Goal: Transaction & Acquisition: Purchase product/service

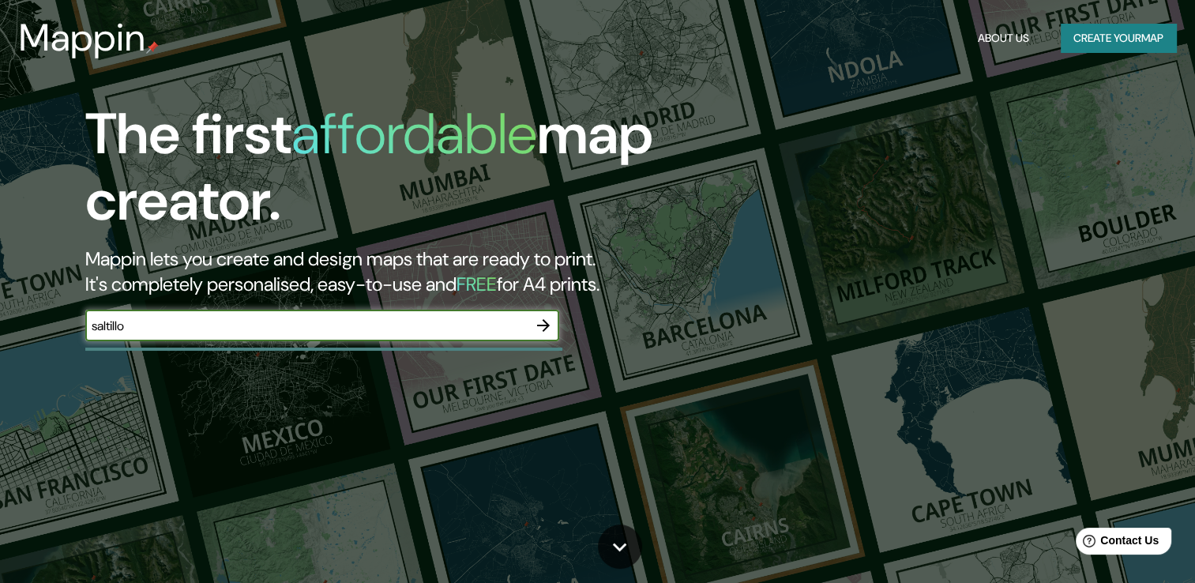
type input "saltillo"
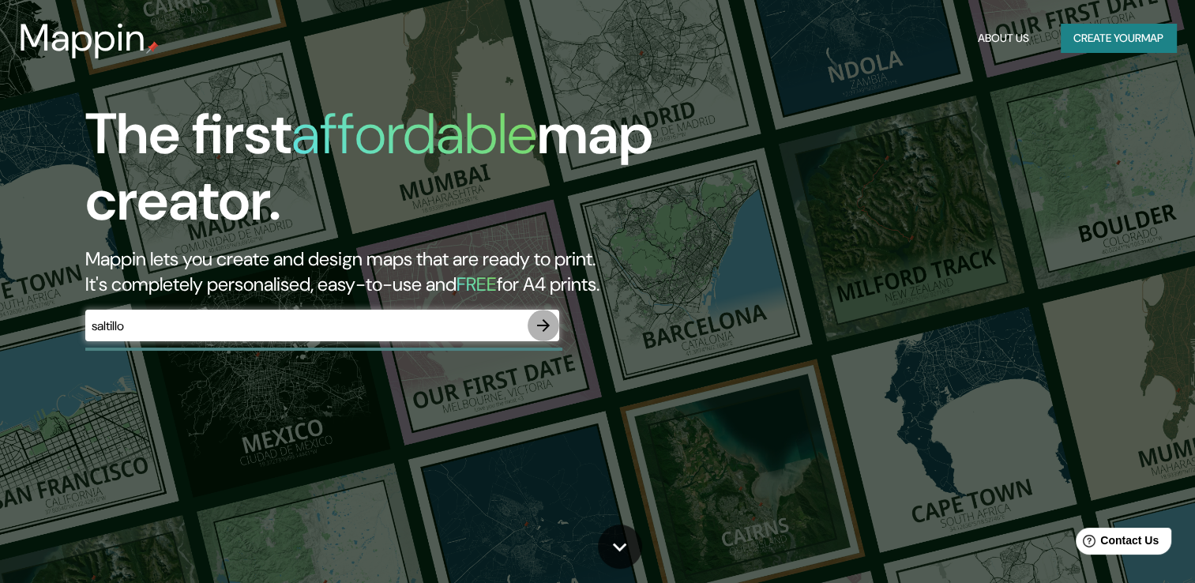
click at [539, 326] on icon "button" at bounding box center [543, 325] width 19 height 19
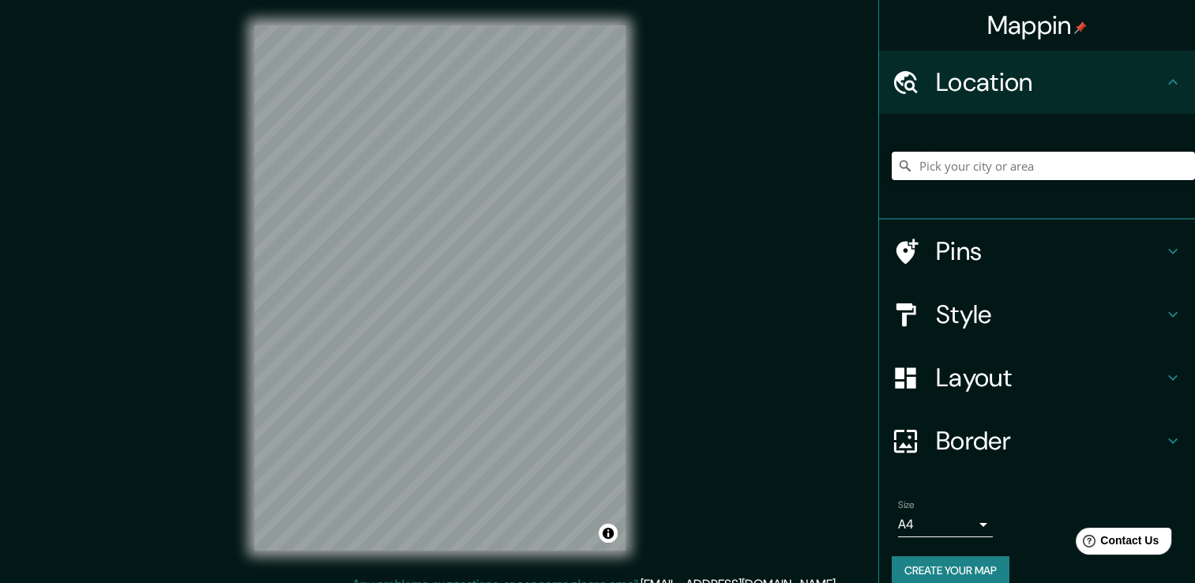
click at [960, 170] on input "Pick your city or area" at bounding box center [1043, 166] width 303 height 28
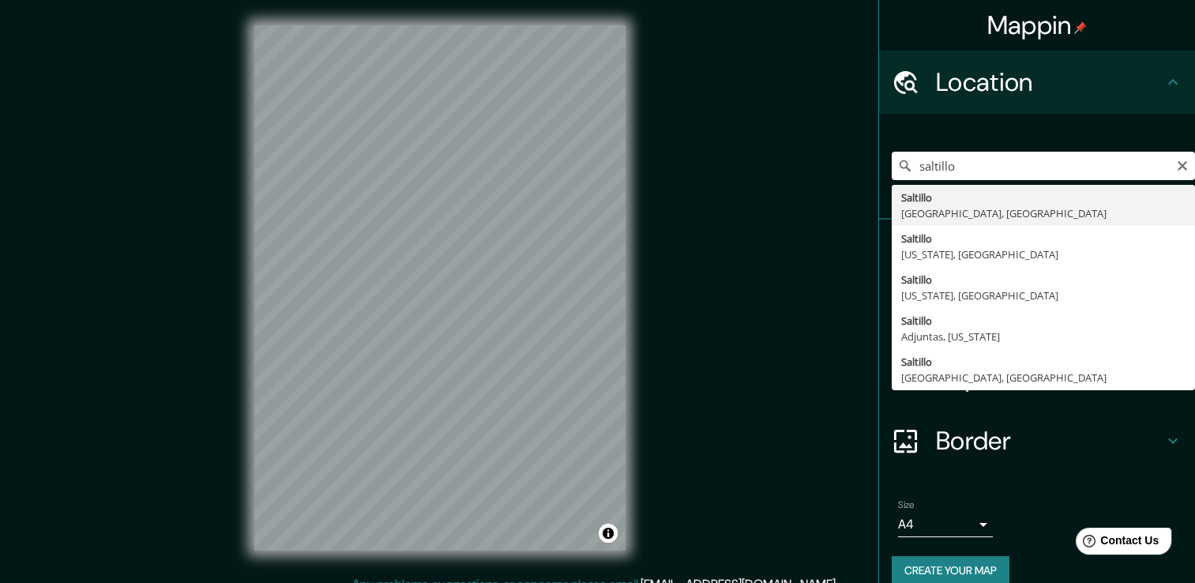
type input "[GEOGRAPHIC_DATA], [GEOGRAPHIC_DATA], [GEOGRAPHIC_DATA]"
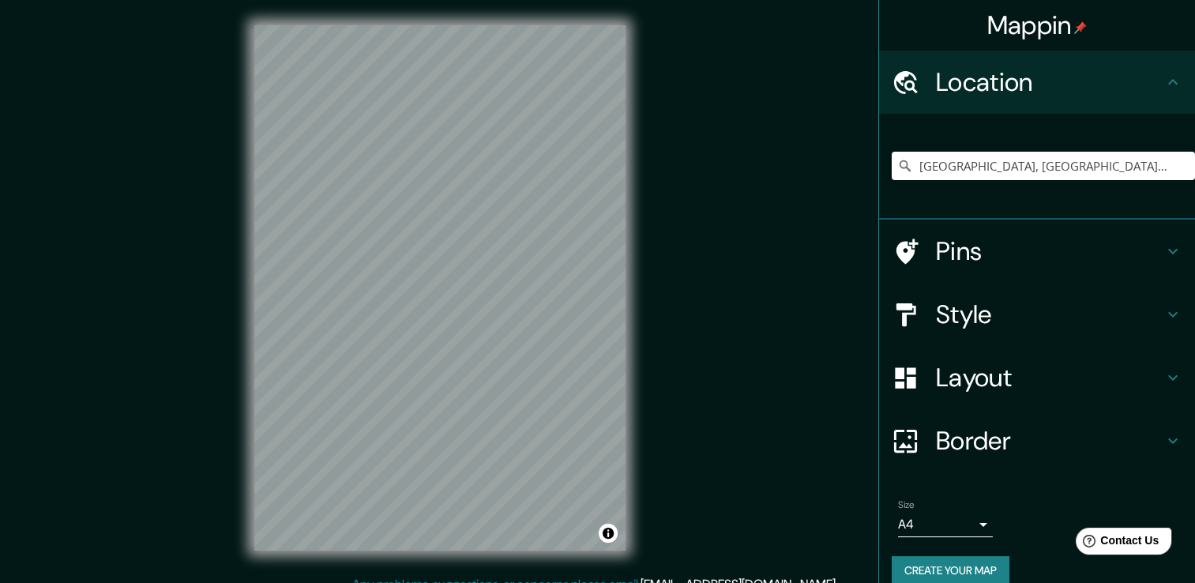
click at [1163, 379] on icon at bounding box center [1172, 377] width 19 height 19
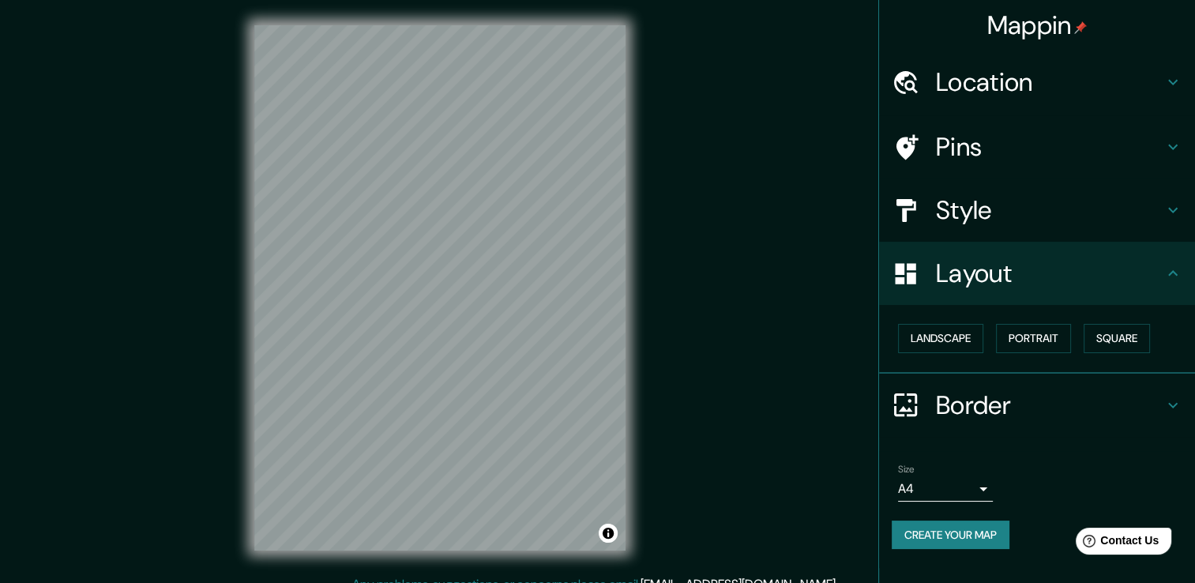
click at [1174, 266] on div "Layout" at bounding box center [1037, 273] width 316 height 63
click at [1176, 219] on icon at bounding box center [1172, 210] width 19 height 19
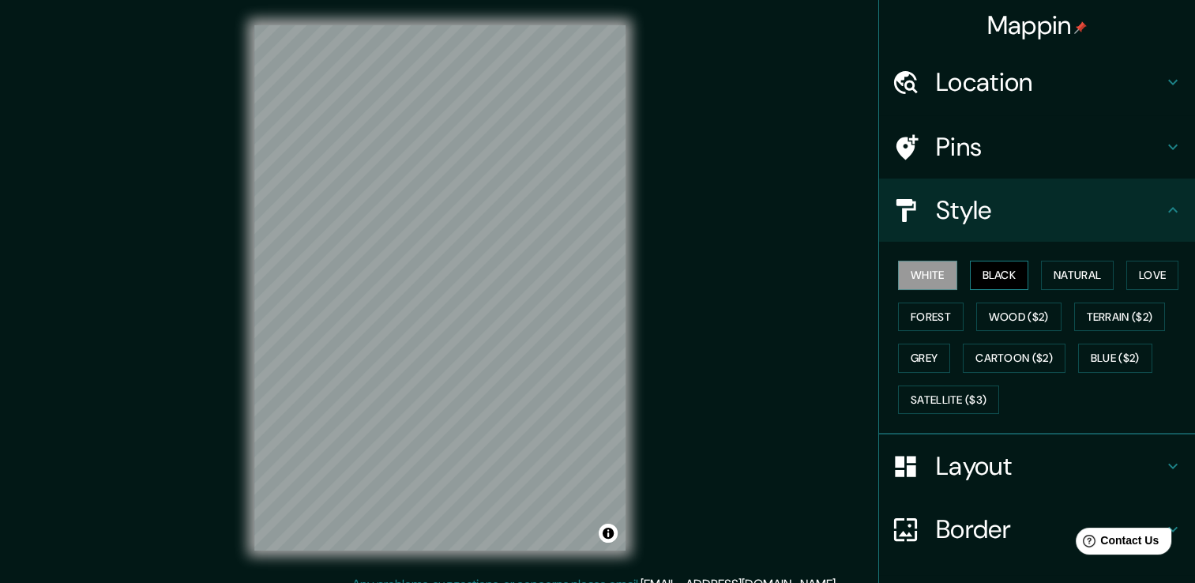
click at [1002, 281] on button "Black" at bounding box center [999, 275] width 59 height 29
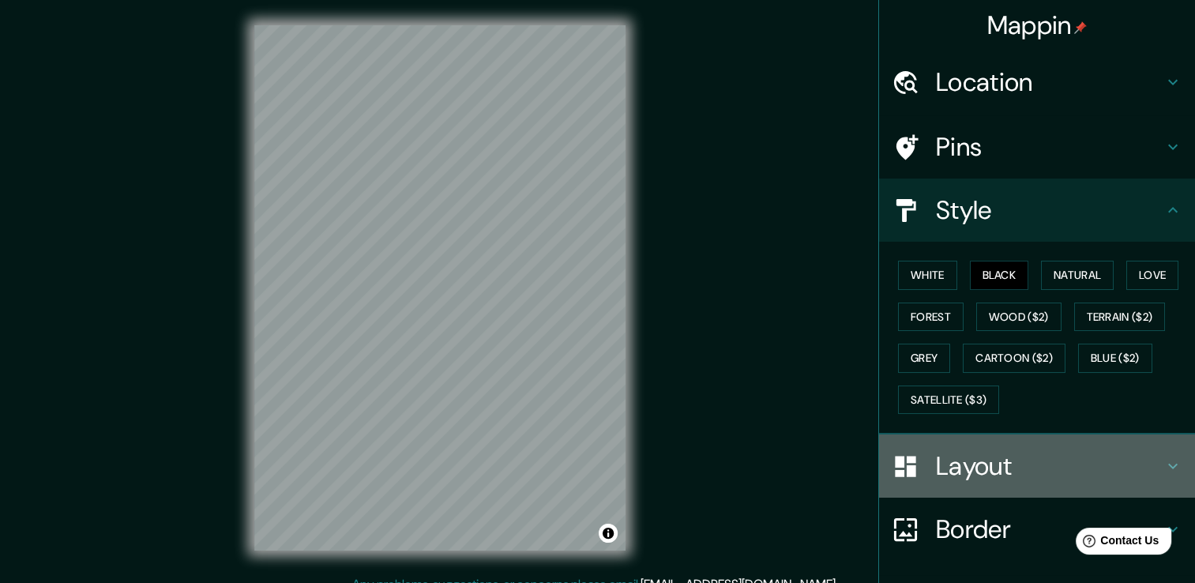
click at [993, 450] on h4 "Layout" at bounding box center [1049, 466] width 227 height 32
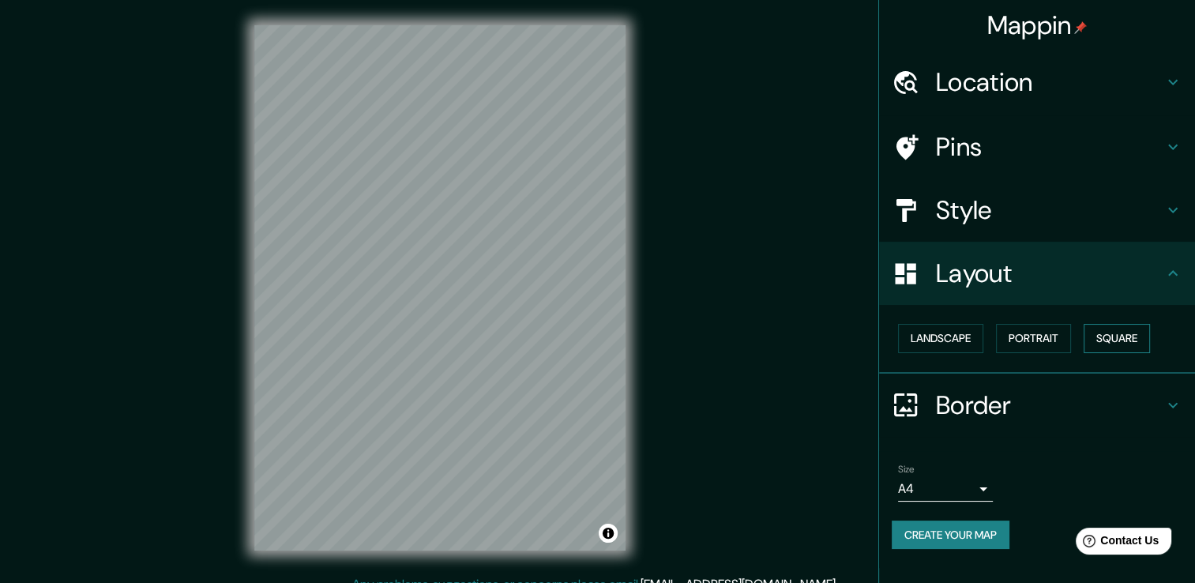
click at [1110, 340] on button "Square" at bounding box center [1117, 338] width 66 height 29
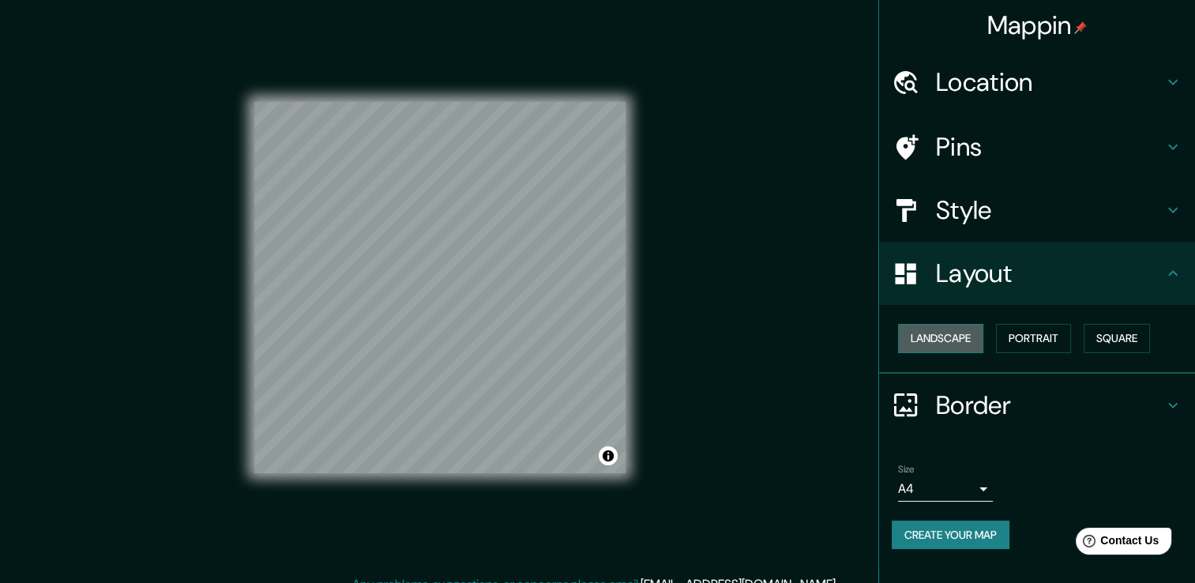
click at [960, 336] on button "Landscape" at bounding box center [940, 338] width 85 height 29
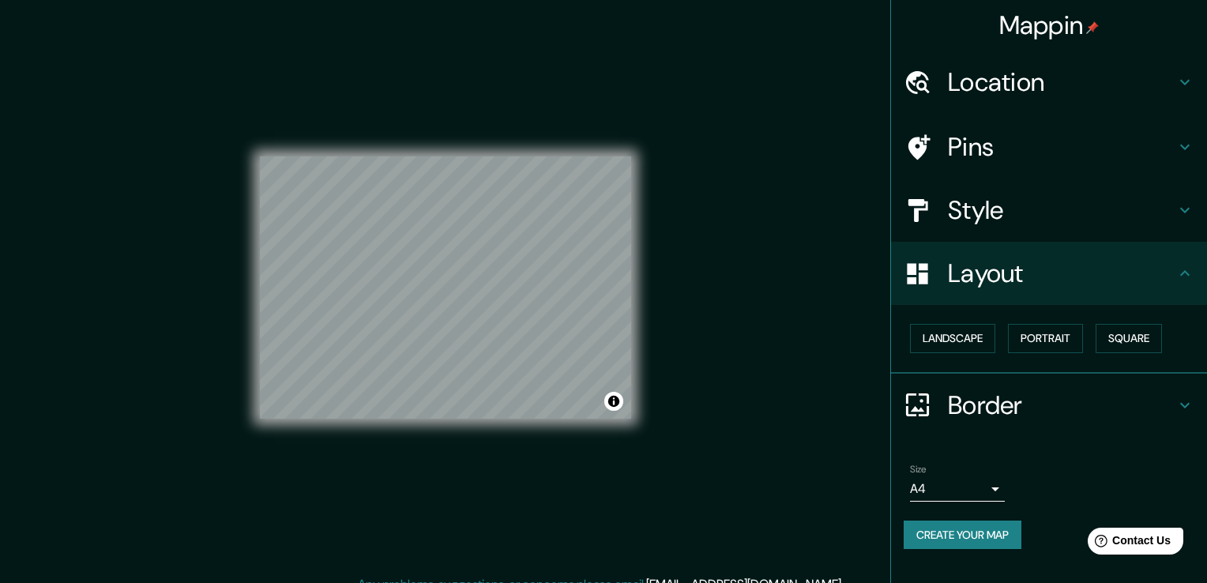
click at [960, 486] on body "Mappin Location [GEOGRAPHIC_DATA], [GEOGRAPHIC_DATA], [GEOGRAPHIC_DATA] Pins St…" at bounding box center [603, 291] width 1207 height 583
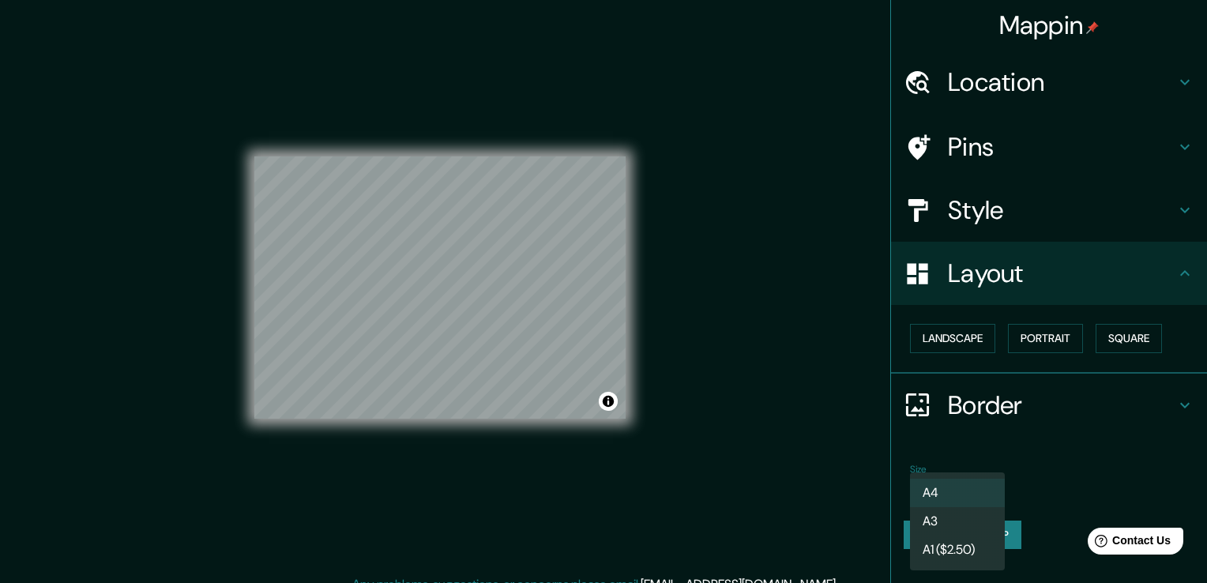
click at [964, 527] on li "A3" at bounding box center [957, 521] width 95 height 28
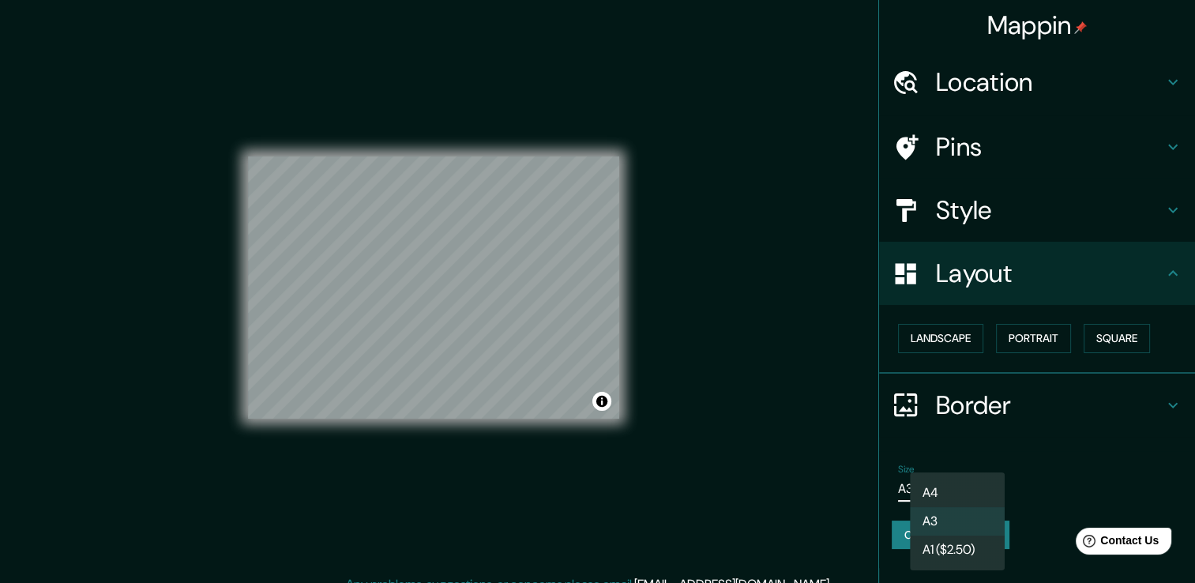
click at [973, 497] on body "Mappin Location [GEOGRAPHIC_DATA], [GEOGRAPHIC_DATA], [GEOGRAPHIC_DATA] Pins St…" at bounding box center [597, 291] width 1195 height 583
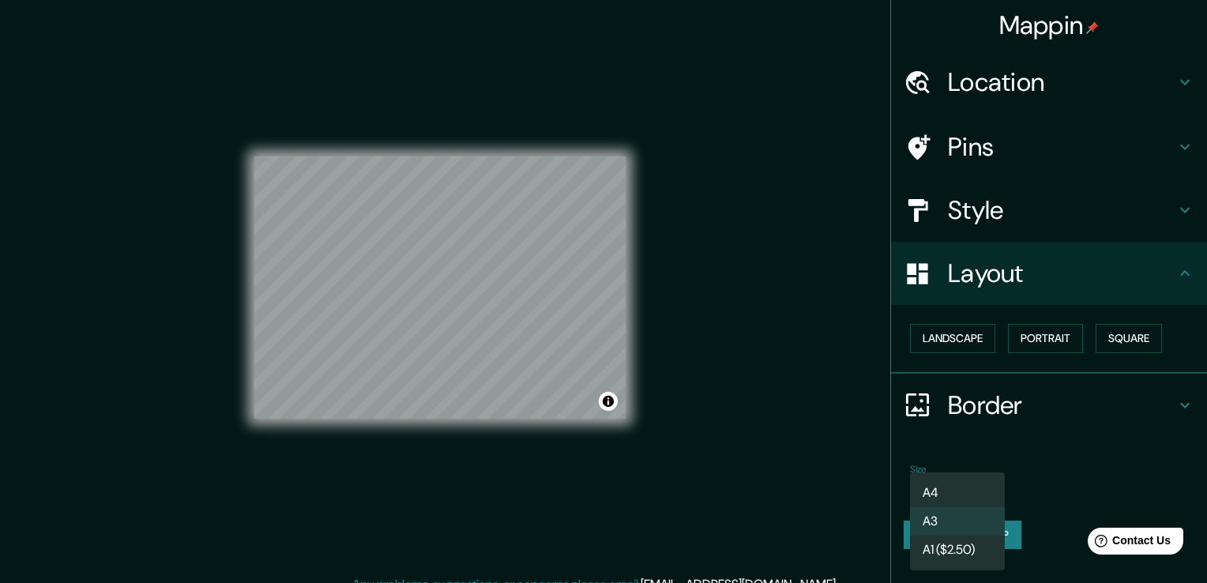
click at [974, 480] on li "A4" at bounding box center [957, 493] width 95 height 28
type input "single"
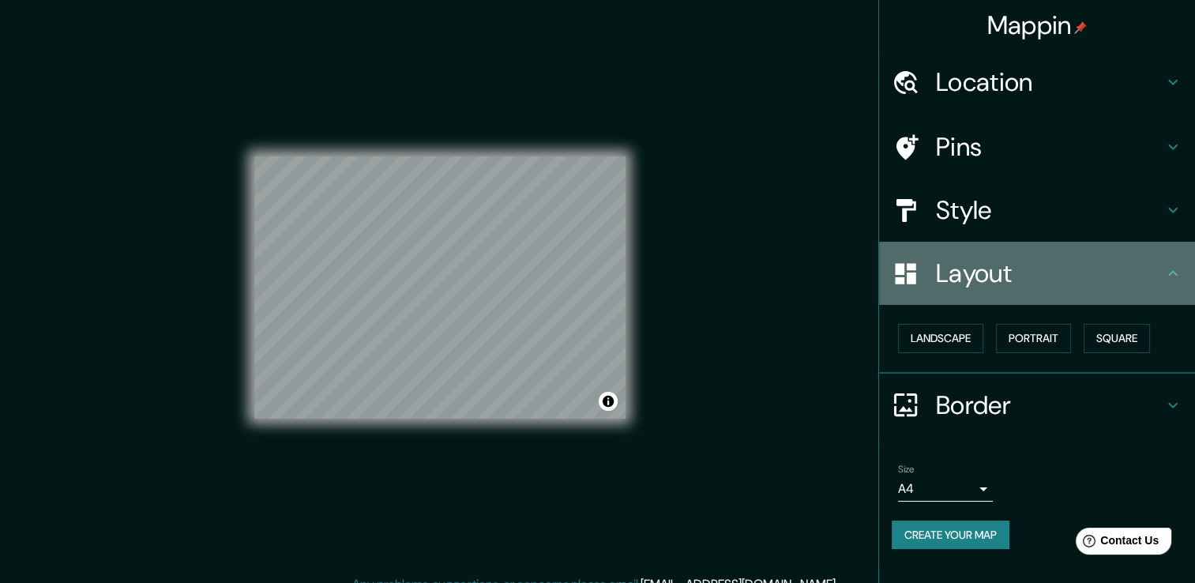
click at [1171, 276] on icon at bounding box center [1172, 273] width 19 height 19
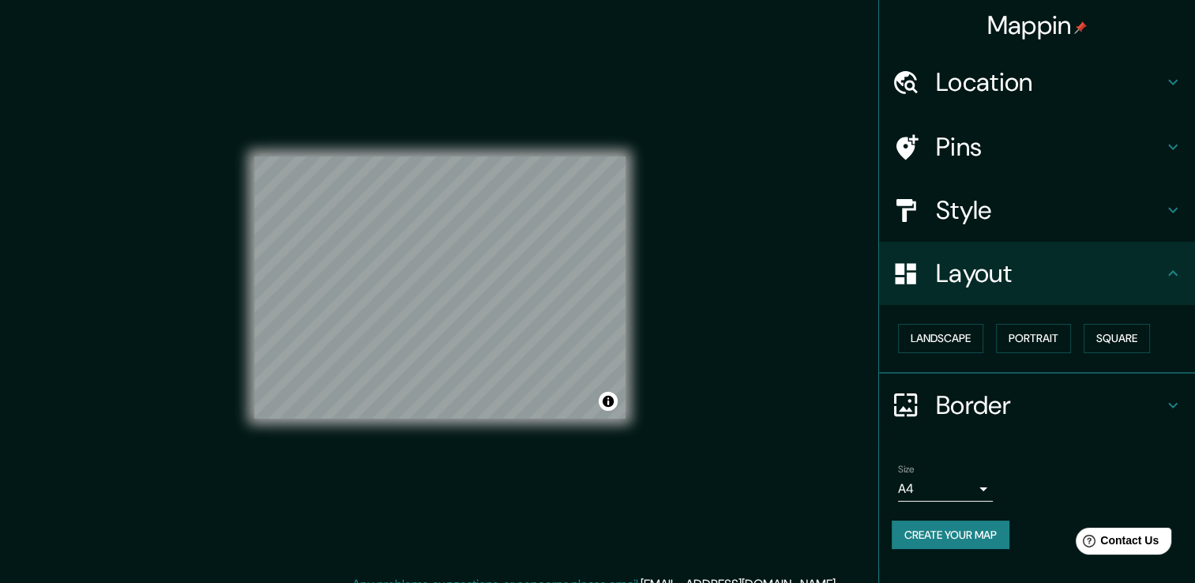
click at [1174, 219] on icon at bounding box center [1172, 210] width 19 height 19
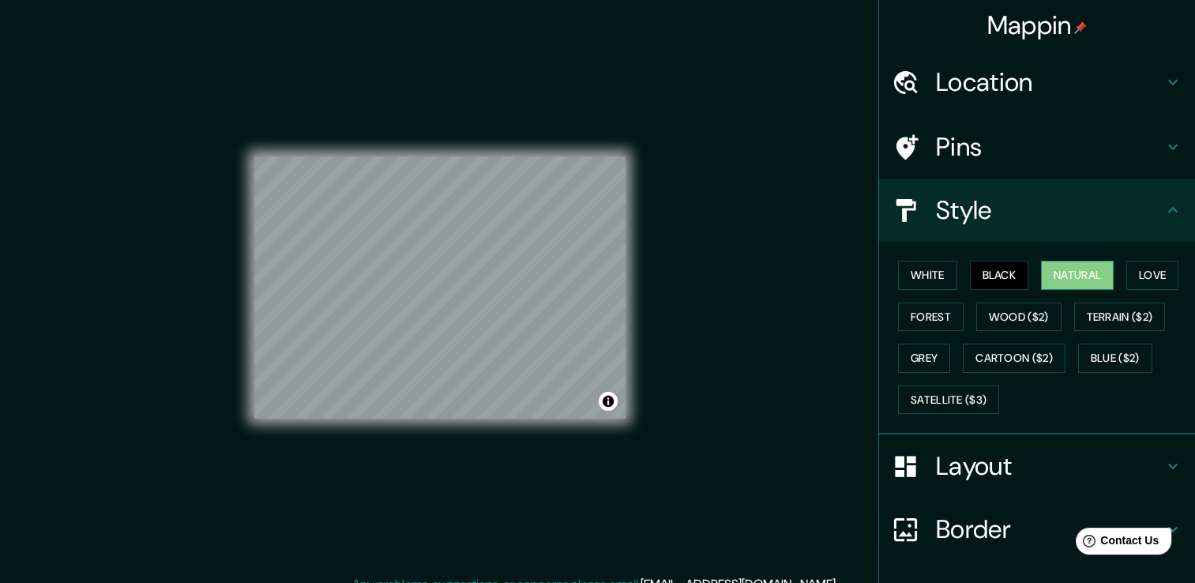
click at [1076, 274] on button "Natural" at bounding box center [1077, 275] width 73 height 29
click at [975, 457] on h4 "Layout" at bounding box center [1049, 466] width 227 height 32
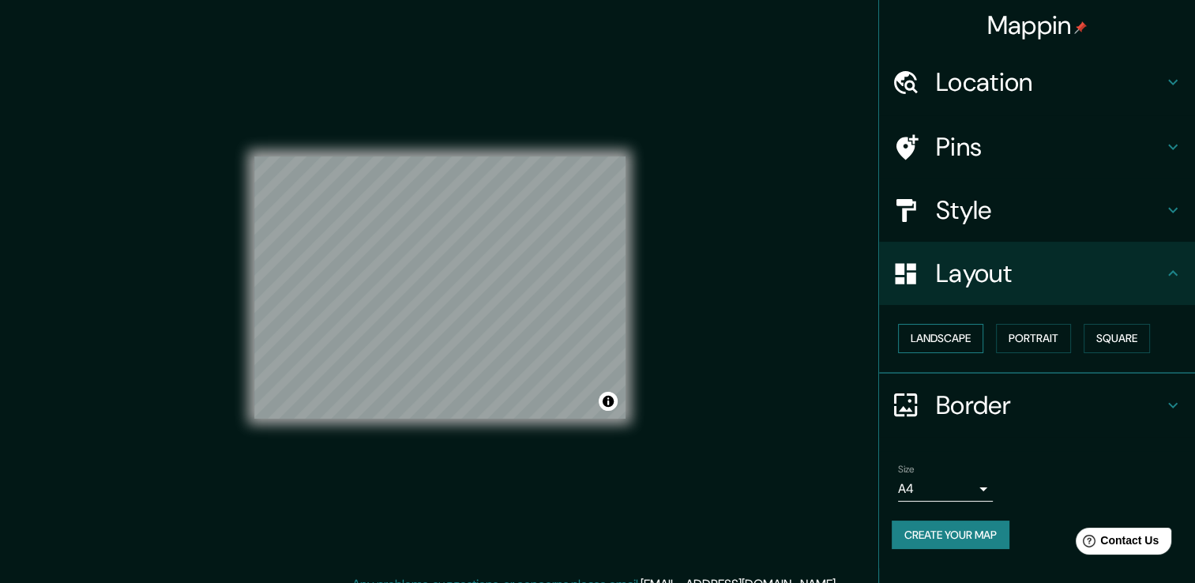
click at [950, 348] on button "Landscape" at bounding box center [940, 338] width 85 height 29
click at [1055, 335] on button "Portrait" at bounding box center [1033, 338] width 75 height 29
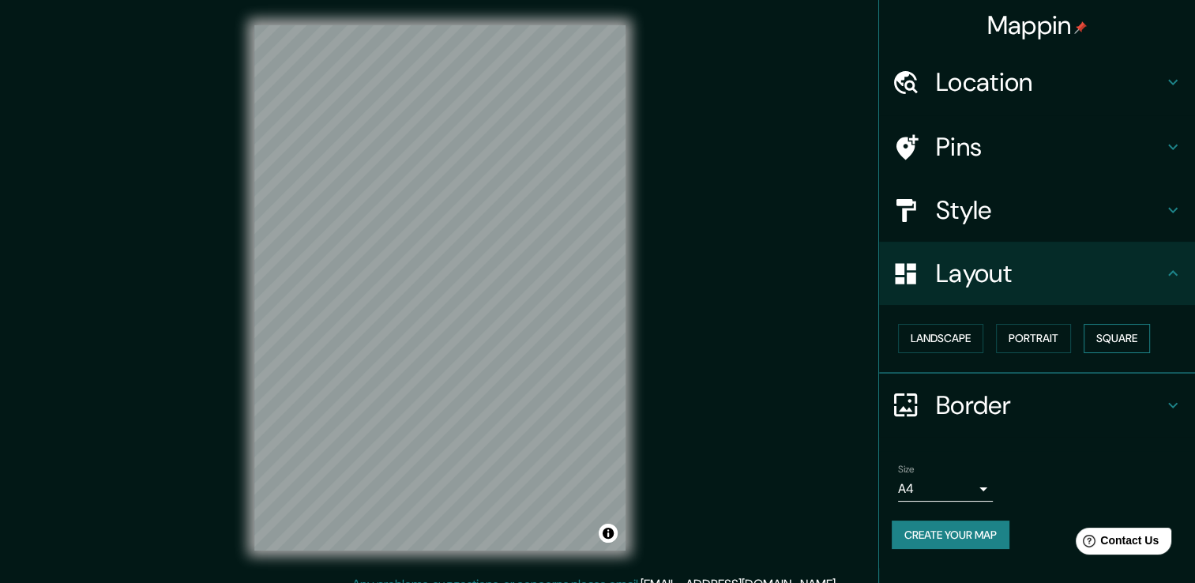
click at [1123, 328] on button "Square" at bounding box center [1117, 338] width 66 height 29
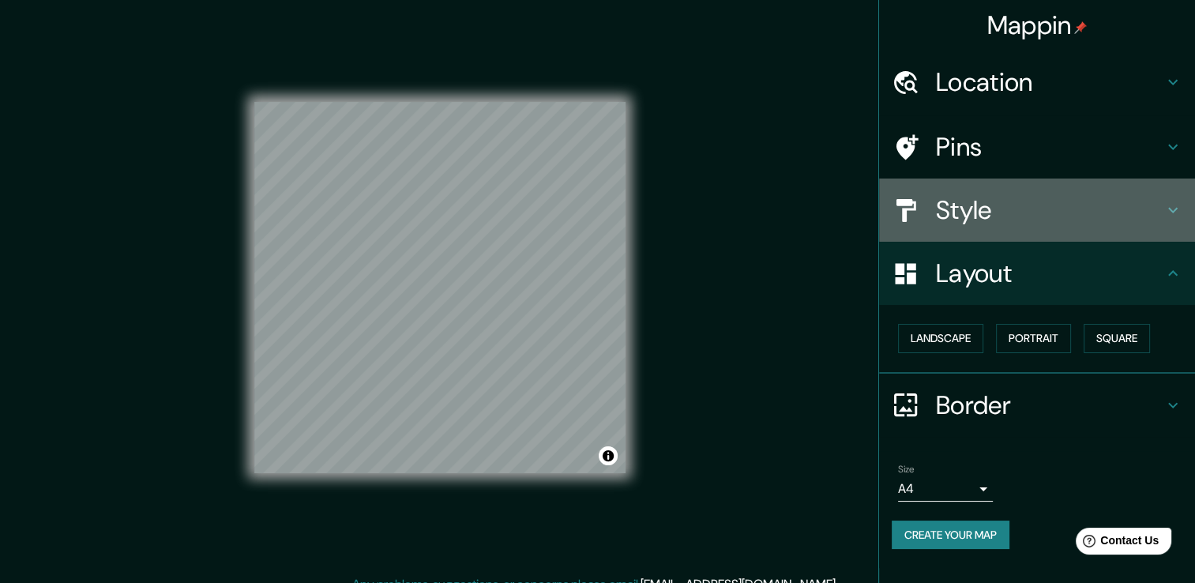
click at [1140, 224] on h4 "Style" at bounding box center [1049, 210] width 227 height 32
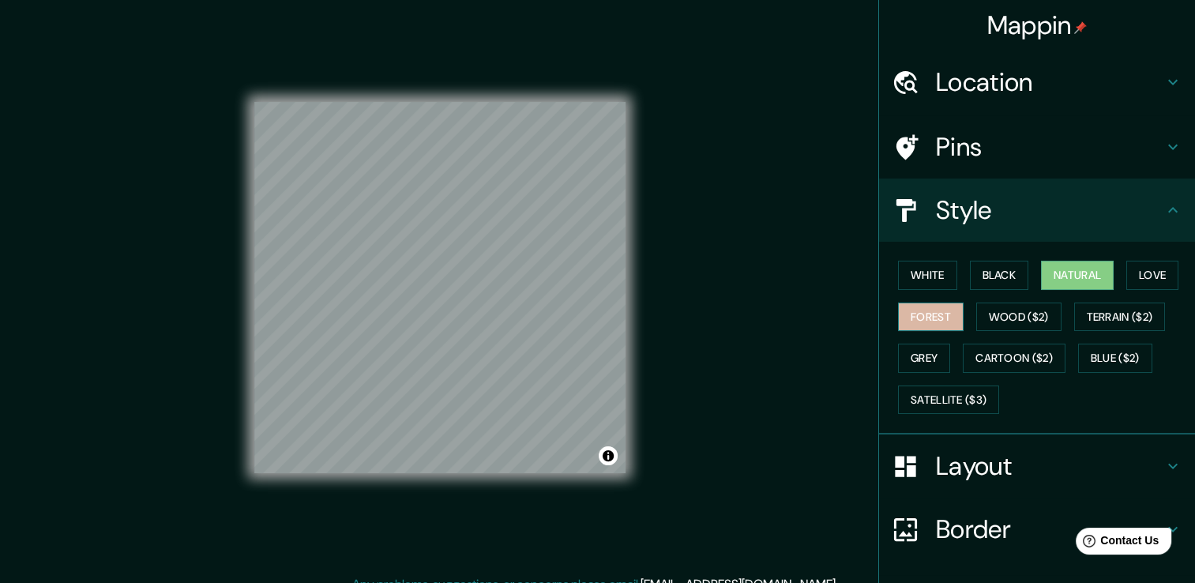
click at [934, 317] on button "Forest" at bounding box center [931, 316] width 66 height 29
click at [970, 275] on button "Black" at bounding box center [999, 275] width 59 height 29
